Goal: Transaction & Acquisition: Book appointment/travel/reservation

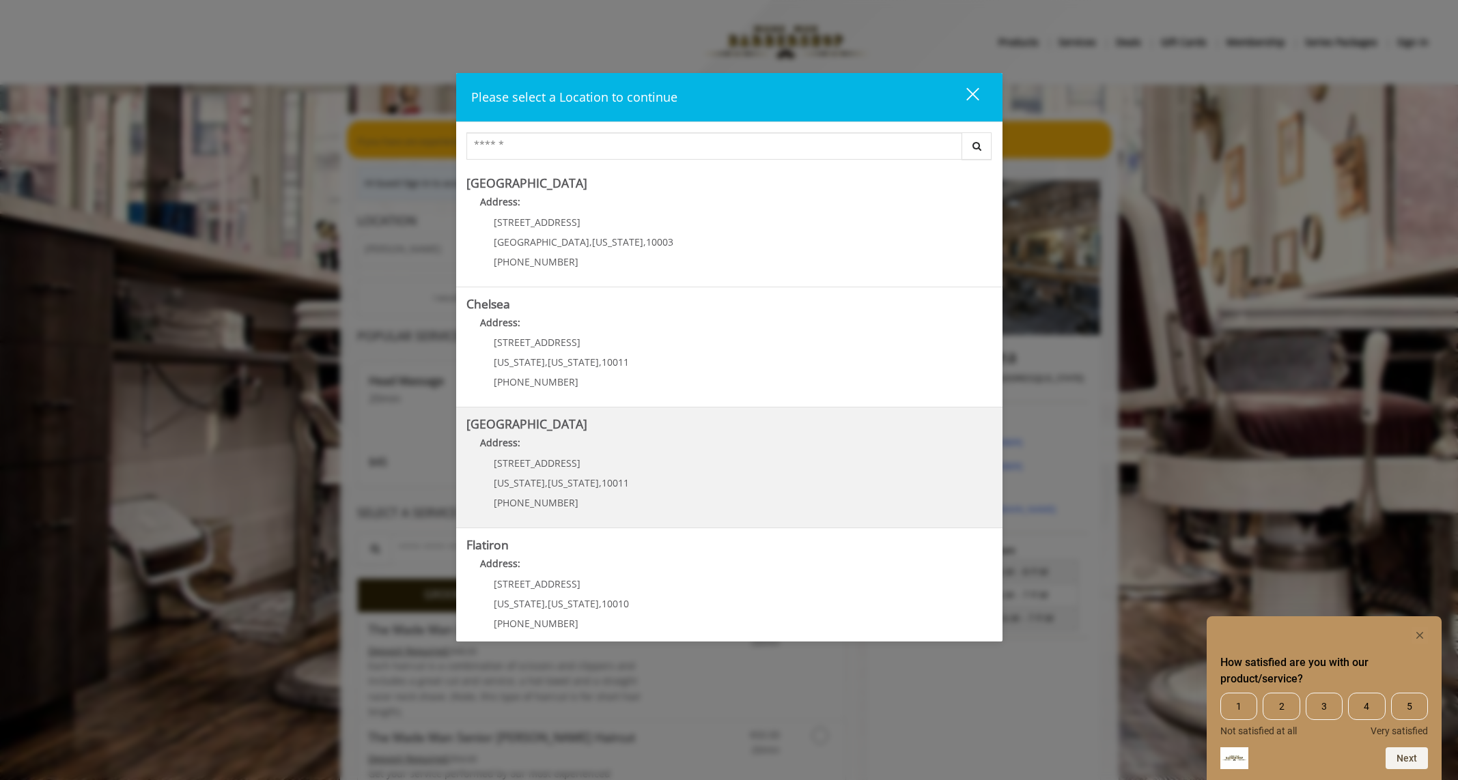
click at [685, 462] on Street "[GEOGRAPHIC_DATA] Address: [STREET_ADDRESS][US_STATE][US_STATE] (646) 850-0041" at bounding box center [729, 468] width 526 height 100
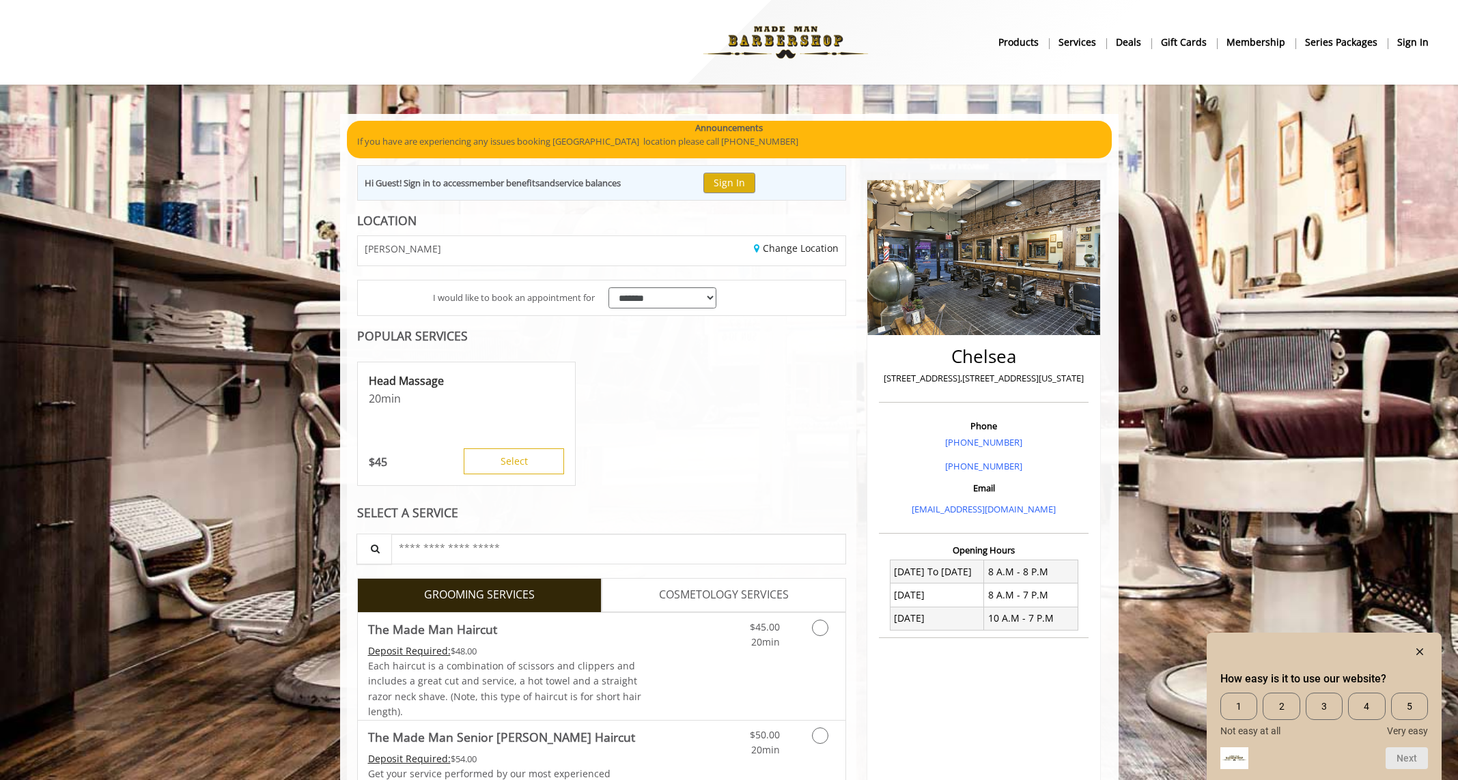
scroll to position [8, 0]
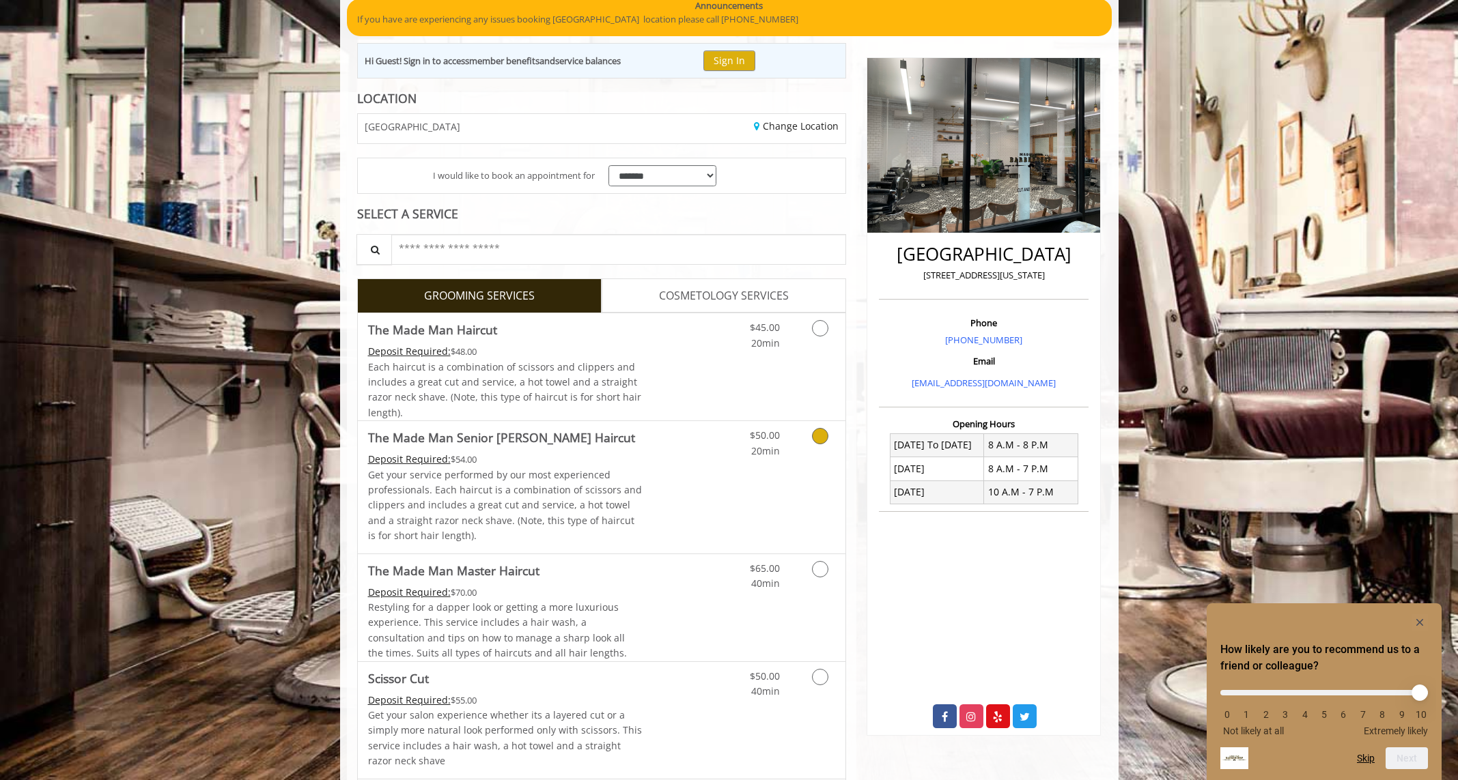
scroll to position [8, 0]
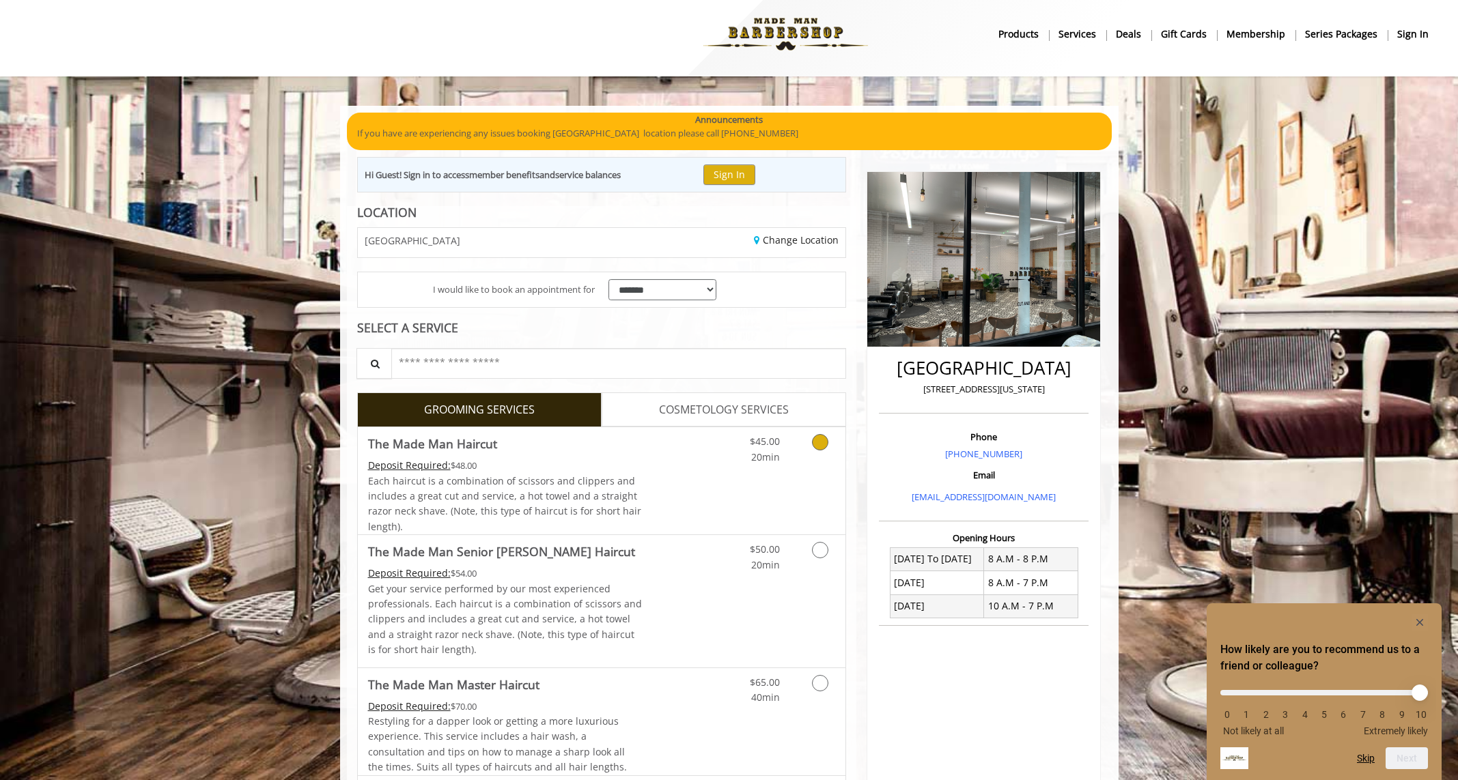
click at [819, 449] on icon "Grooming services" at bounding box center [820, 442] width 16 height 16
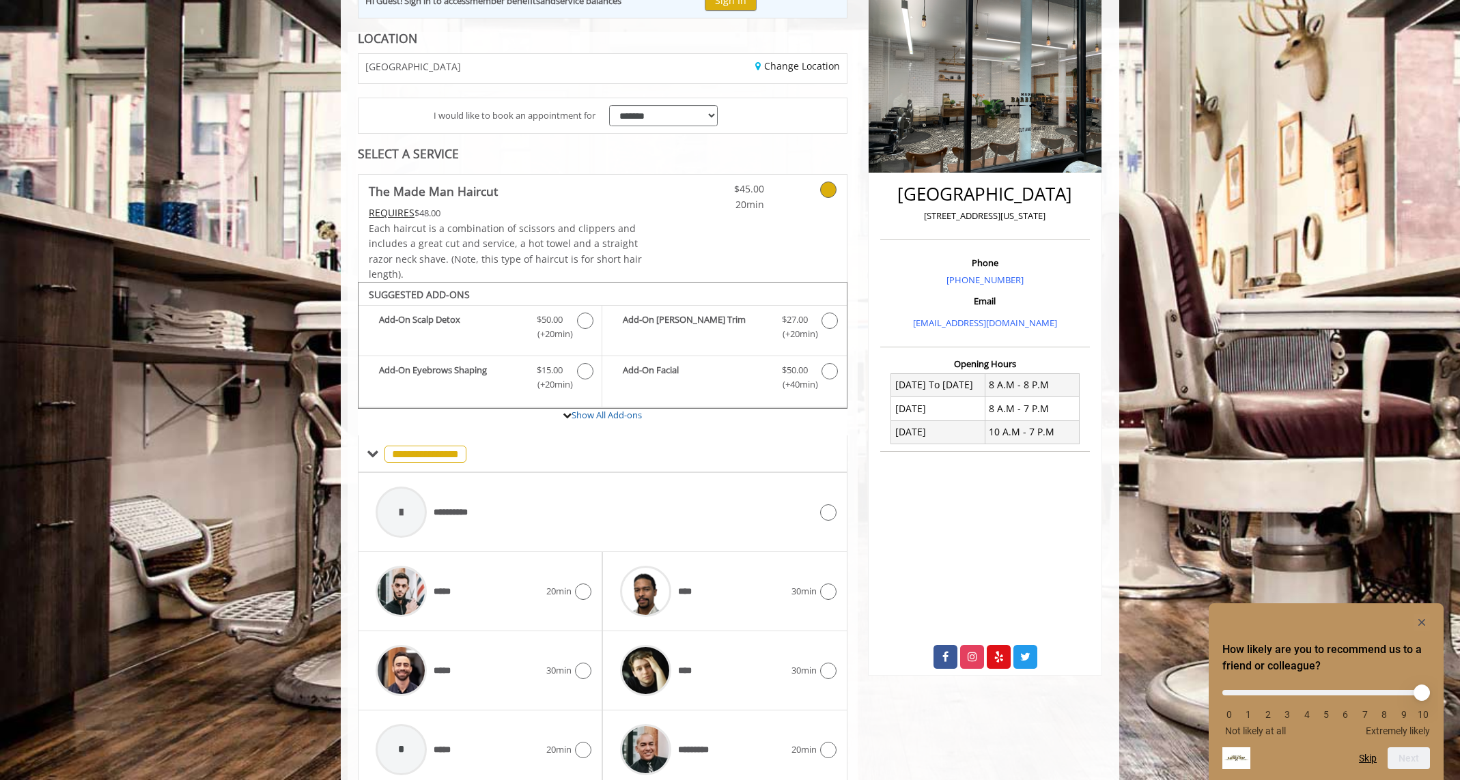
scroll to position [240, 0]
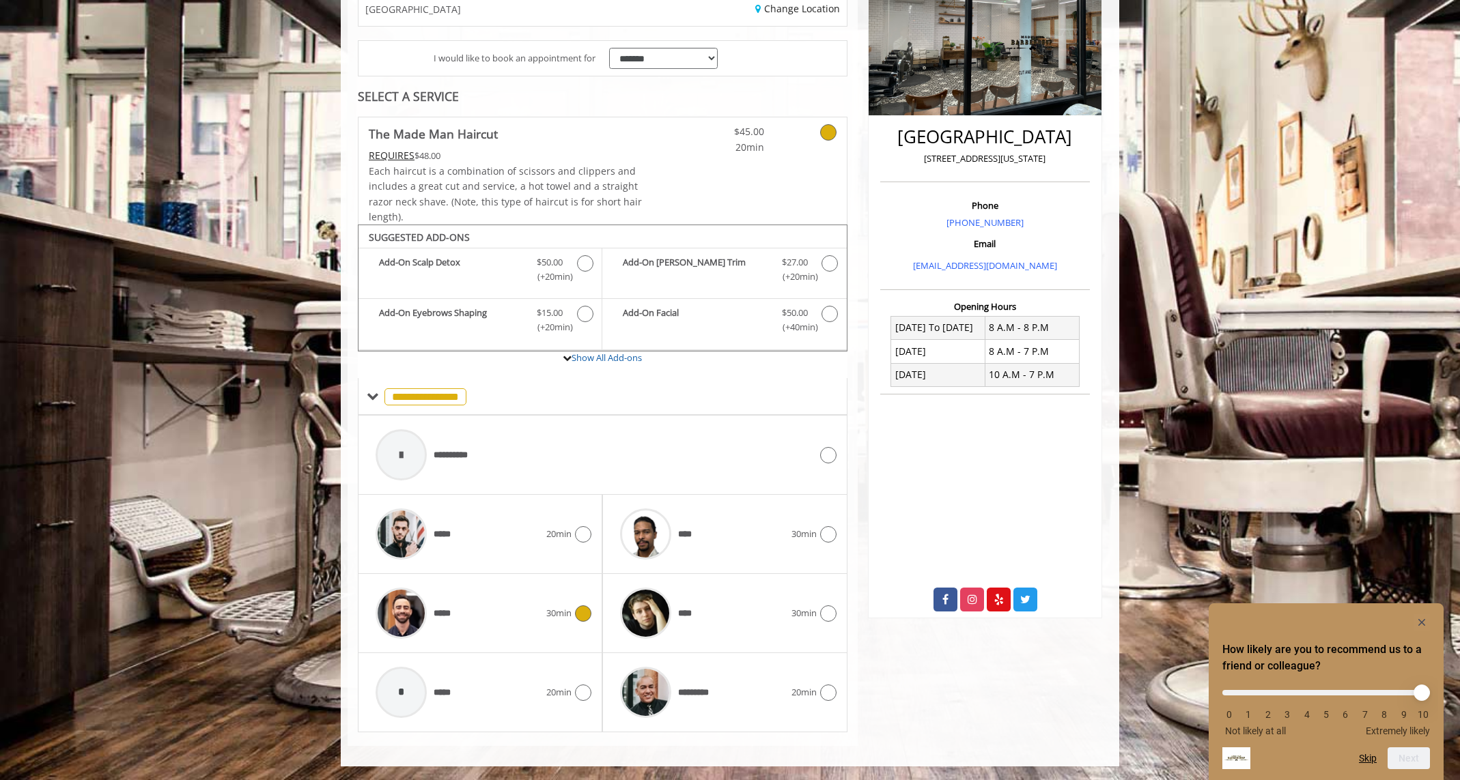
click at [557, 631] on div "***** 30min" at bounding box center [480, 613] width 223 height 65
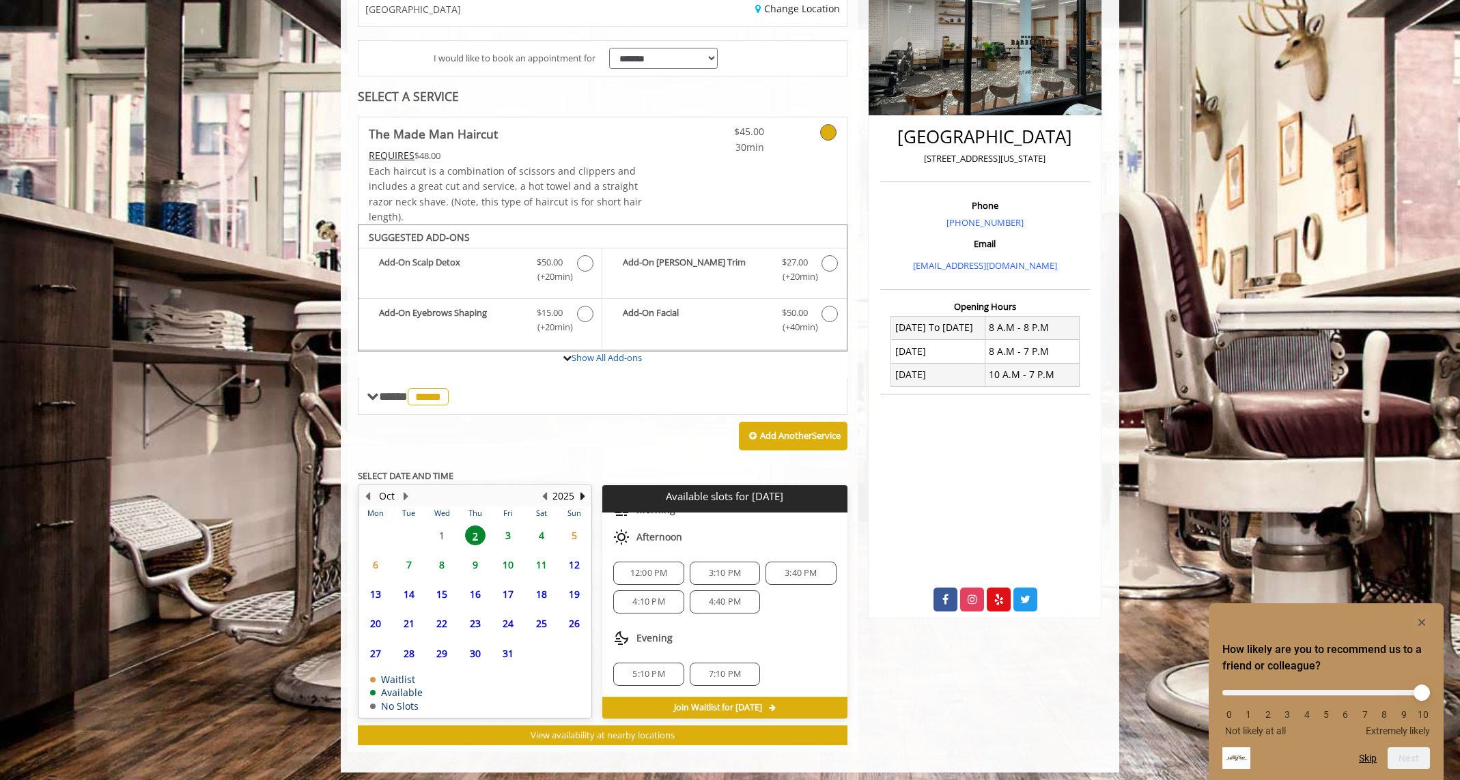
scroll to position [246, 0]
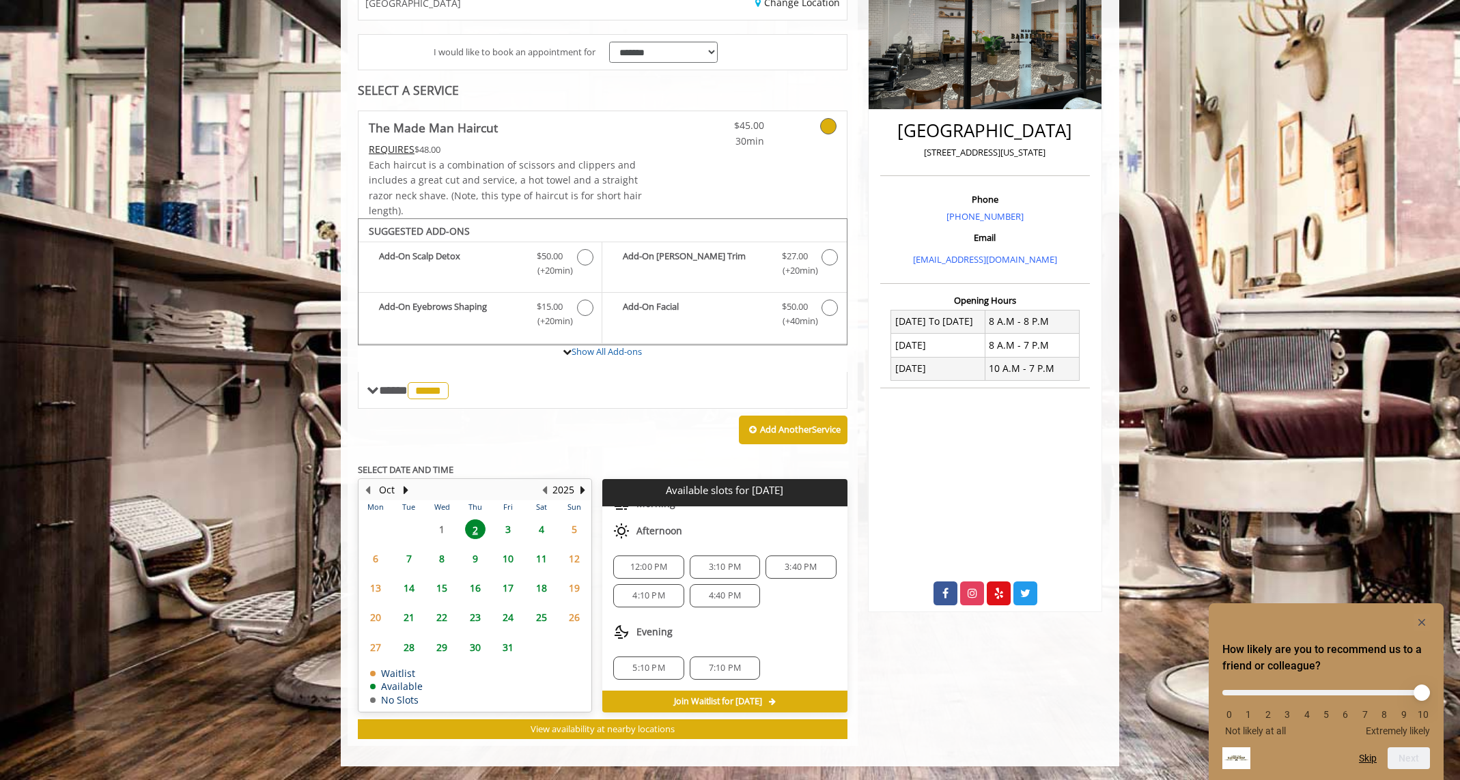
click at [655, 670] on span "5:10 PM" at bounding box center [648, 668] width 32 height 11
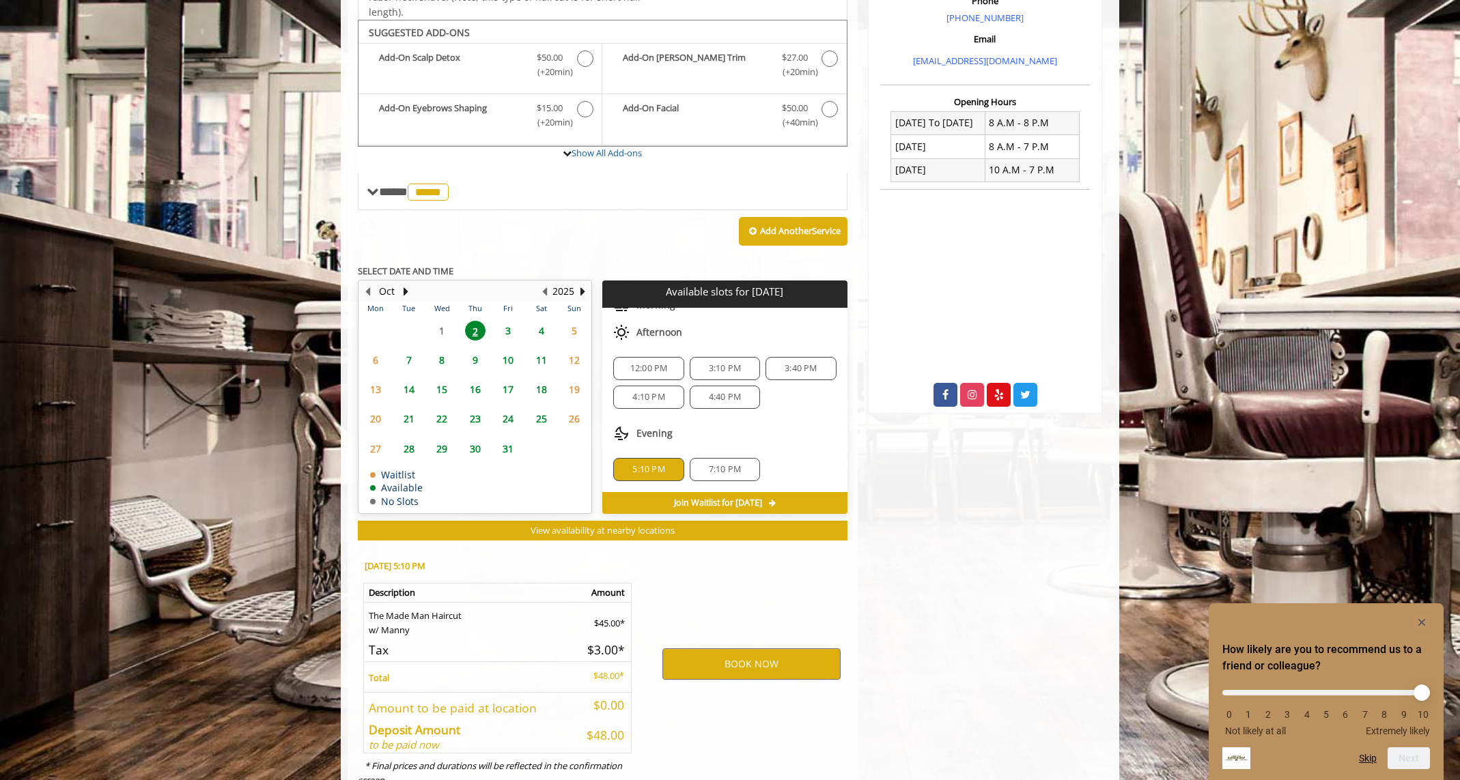
scroll to position [493, 0]
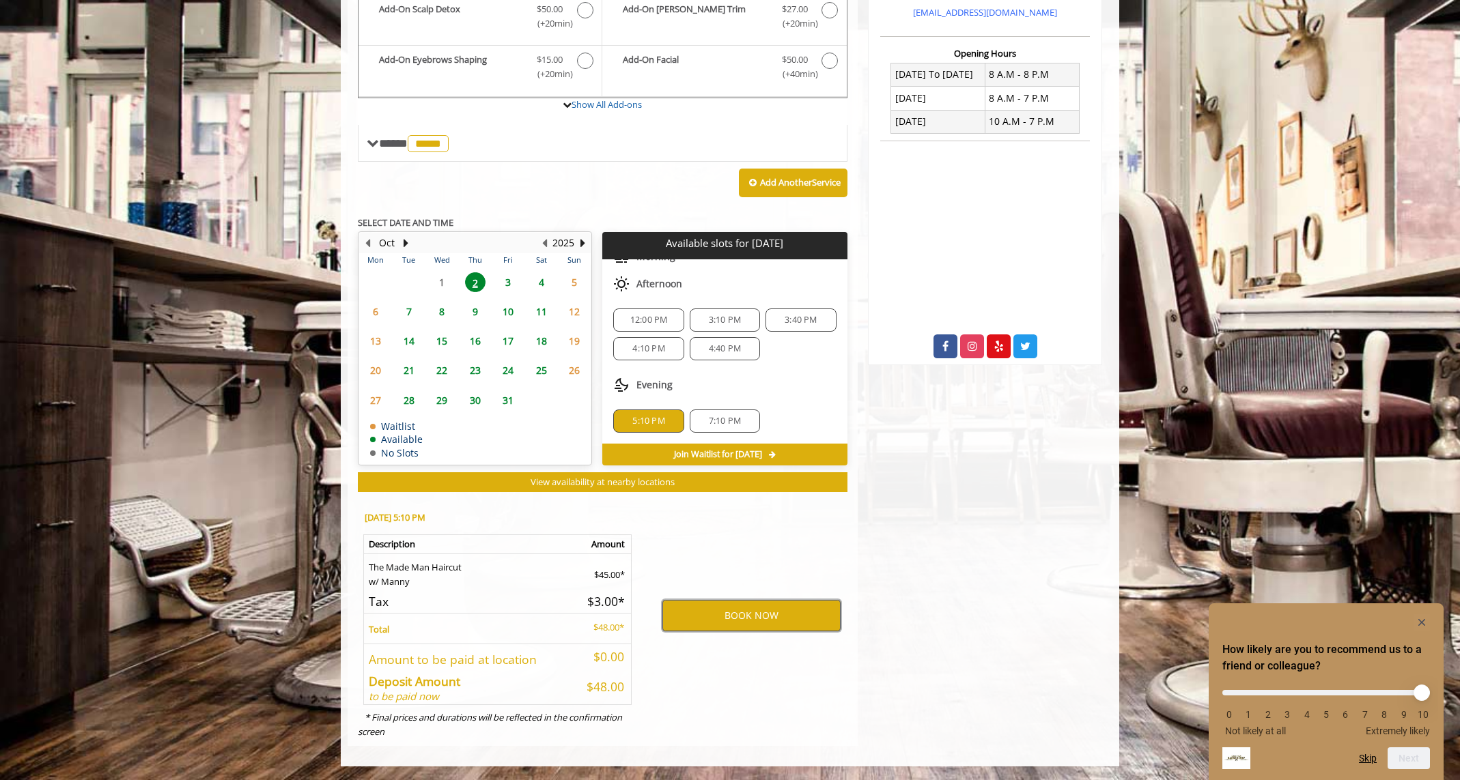
click at [730, 616] on button "BOOK NOW" at bounding box center [751, 615] width 178 height 31
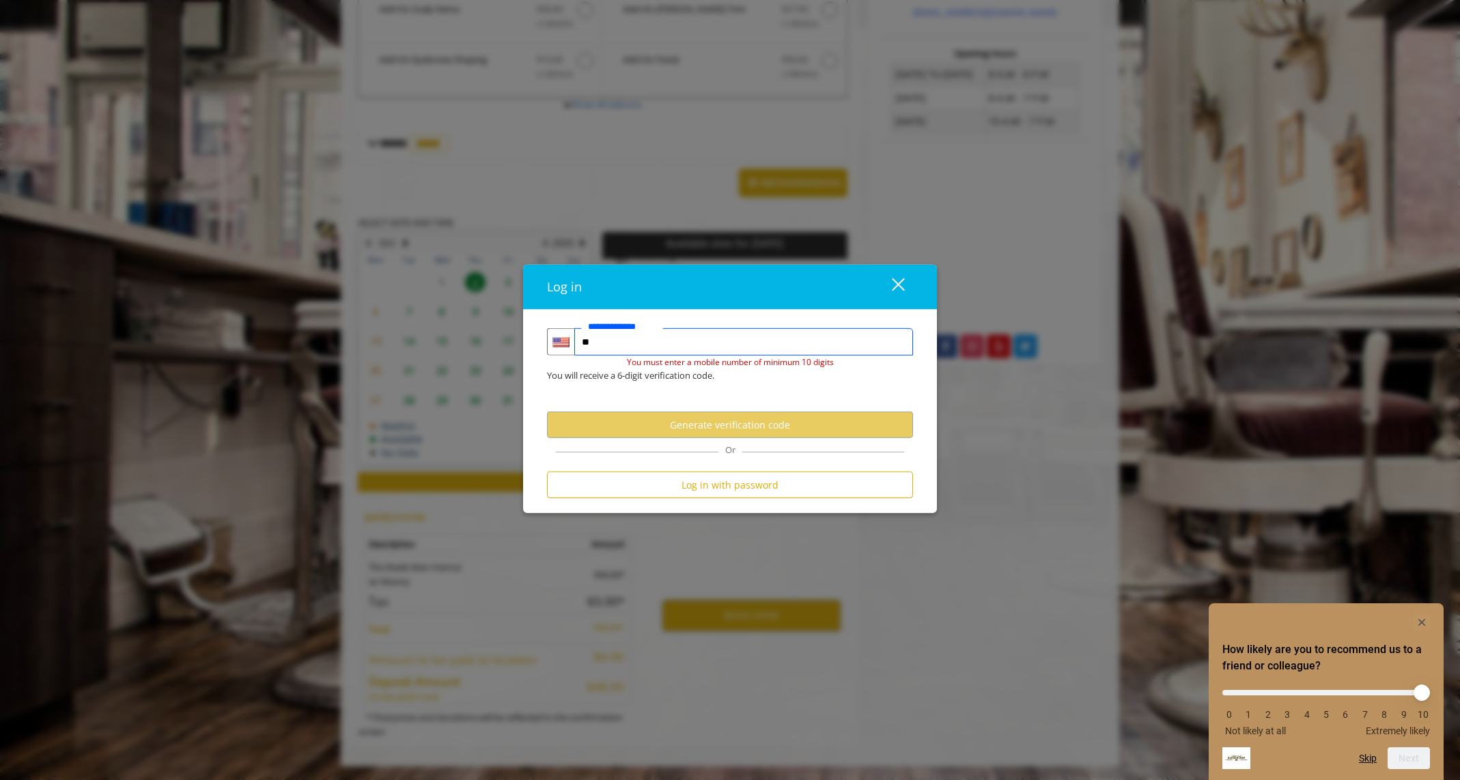
type input "*"
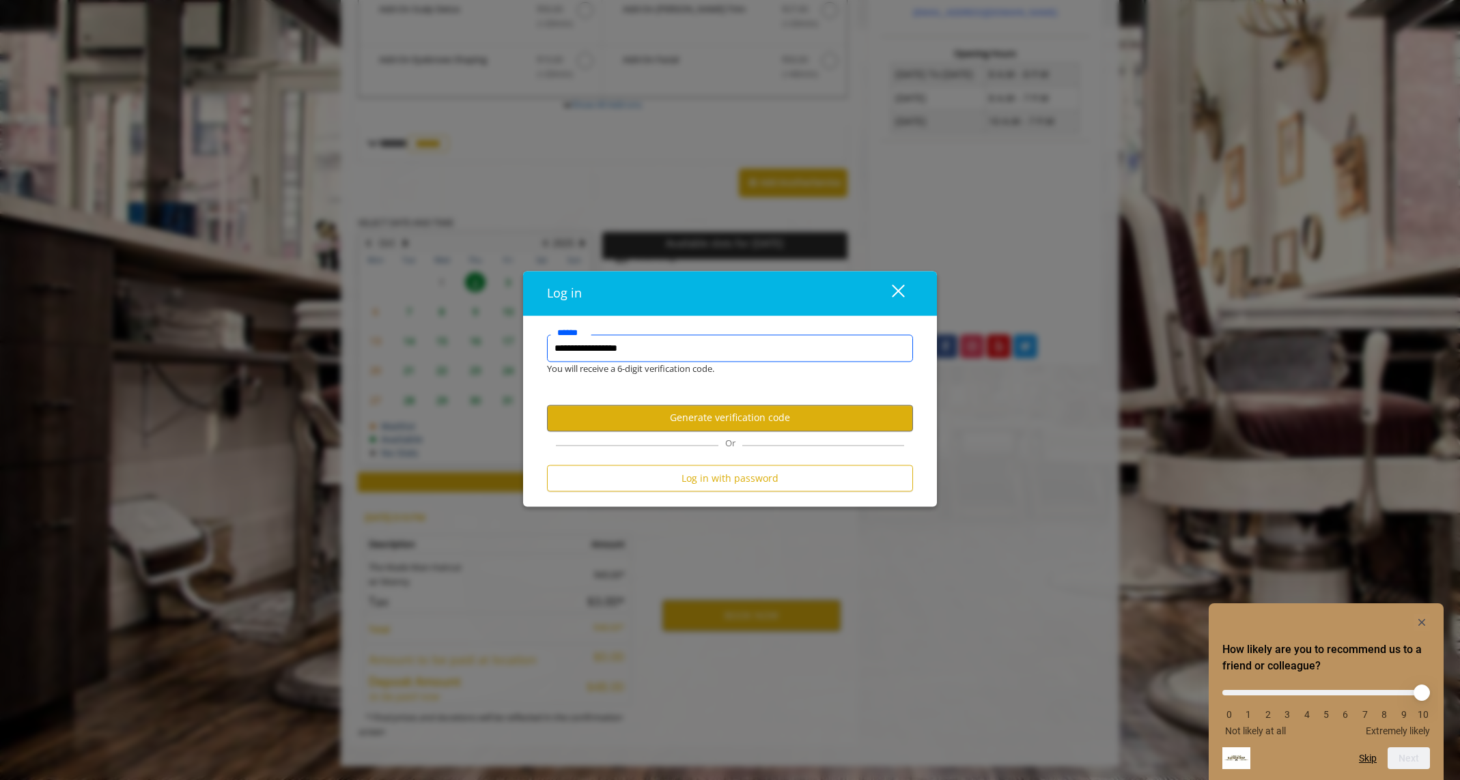
type input "**********"
click at [674, 422] on button "Generate verification code" at bounding box center [730, 418] width 366 height 27
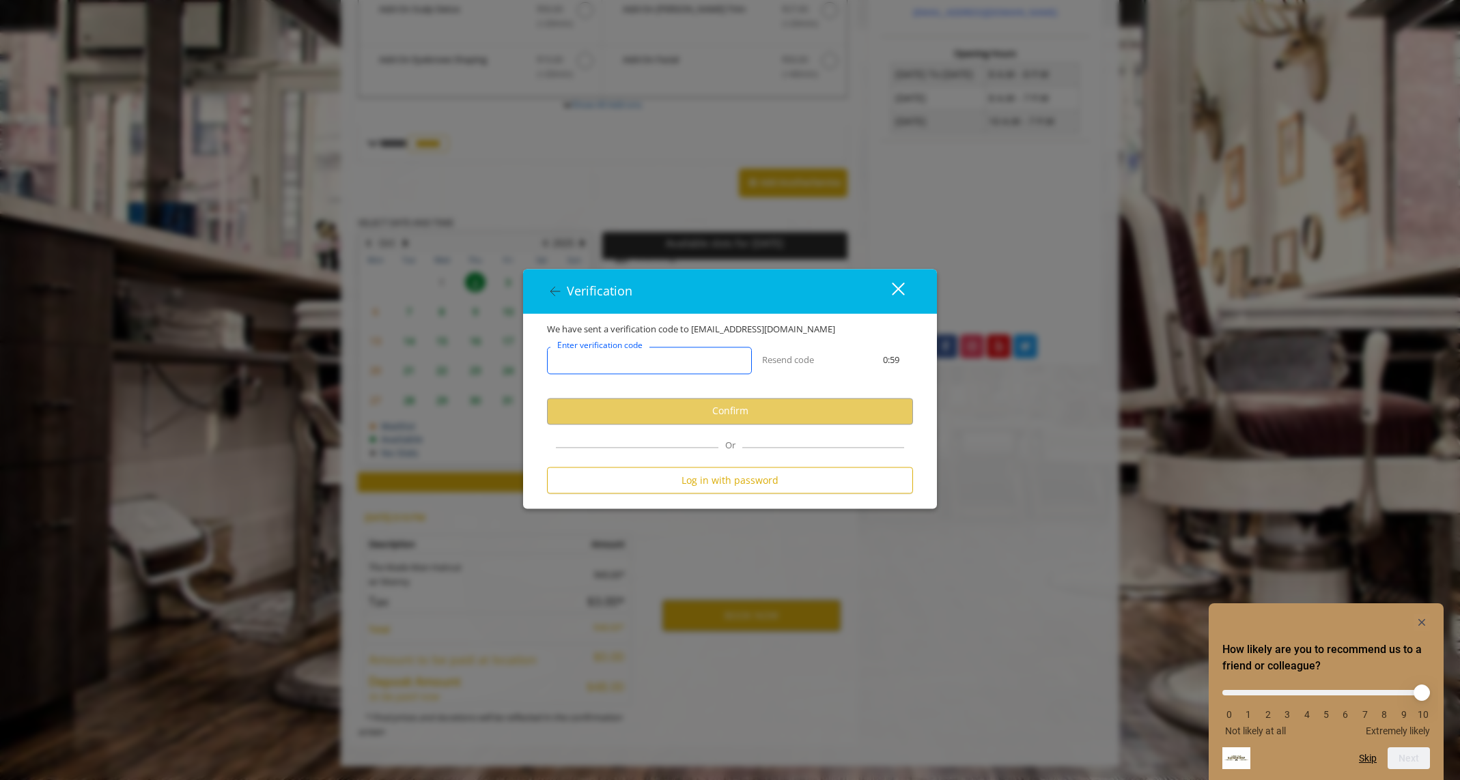
click at [677, 367] on input "Enter verification code" at bounding box center [649, 360] width 205 height 27
click at [901, 295] on div "close" at bounding box center [889, 291] width 27 height 20
